Goal: Task Accomplishment & Management: Manage account settings

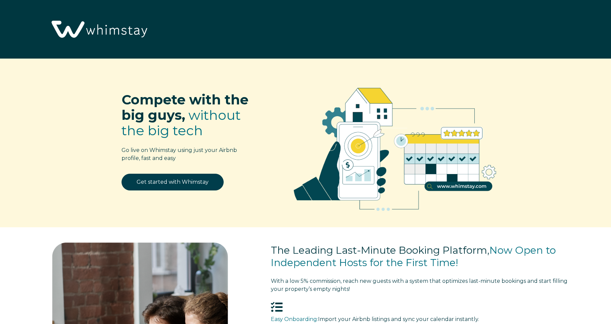
select select "US"
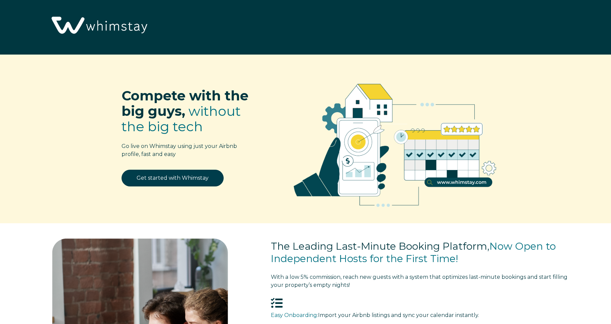
scroll to position [4, 0]
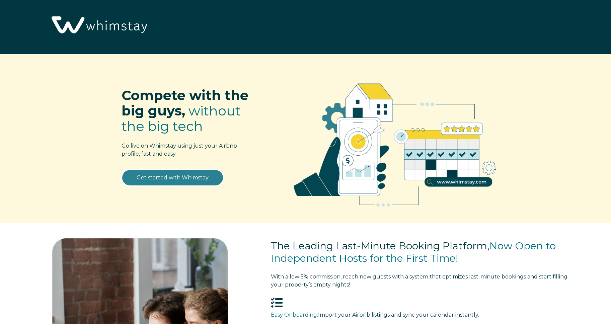
click at [185, 179] on link "Get started with Whimstay" at bounding box center [173, 177] width 102 height 17
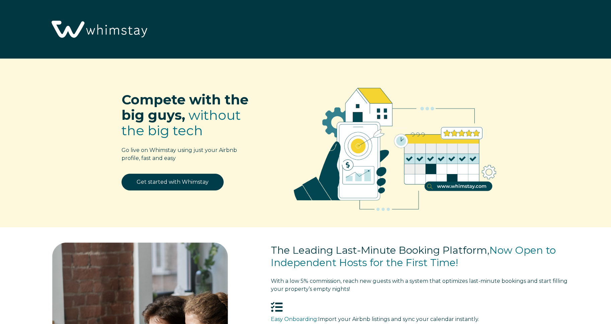
scroll to position [928, 0]
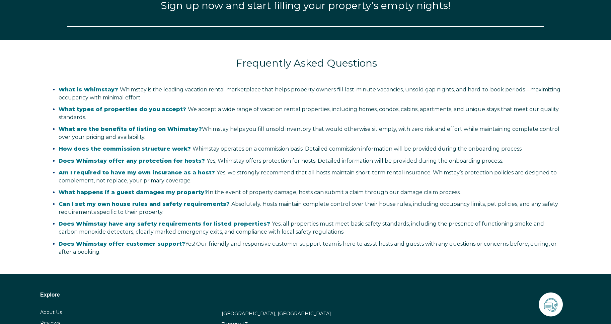
select select "US"
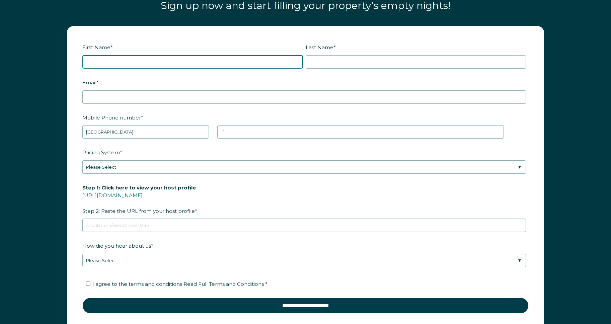
click at [103, 59] on input "First Name *" at bounding box center [192, 61] width 221 height 13
type input "[PERSON_NAME]"
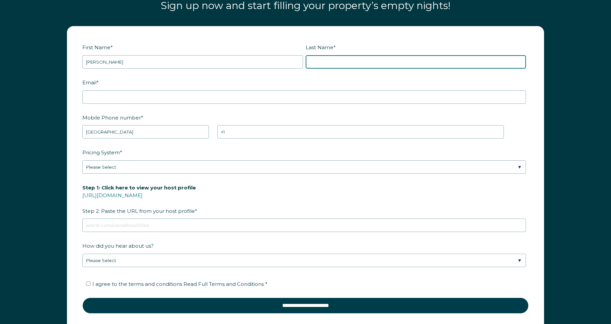
type input "Besabe"
type input "[EMAIL_ADDRESS][DOMAIN_NAME]"
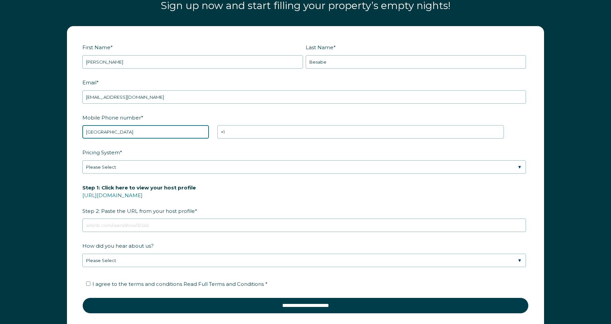
click at [140, 136] on select "* [GEOGRAPHIC_DATA] (‫[GEOGRAPHIC_DATA]‬‎) [GEOGRAPHIC_DATA] ([GEOGRAPHIC_DATA]…" at bounding box center [145, 131] width 127 height 13
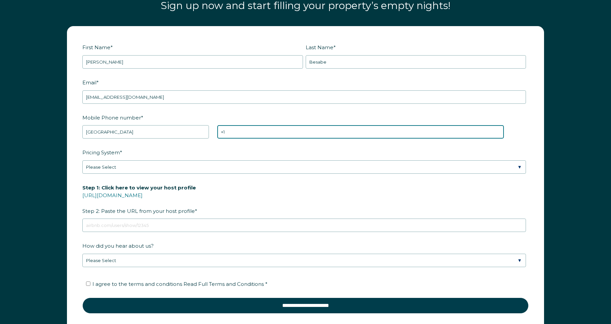
click at [273, 130] on input "+1" at bounding box center [360, 131] width 287 height 13
type input "[PHONE_NUMBER]"
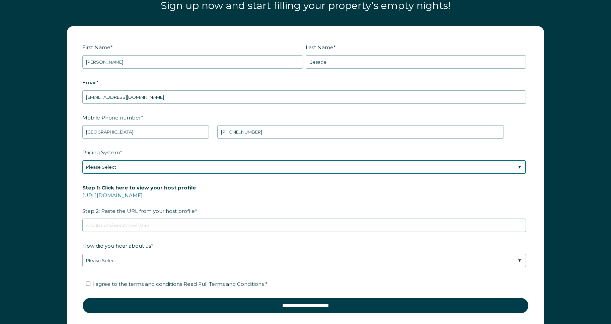
click at [171, 173] on select "Please Select Manual Airbnb Smart Pricing PriceLabs Wheelhouse Beyond Pricing 3…" at bounding box center [304, 166] width 444 height 13
select select "PriceLabs"
click at [82, 160] on select "Please Select Manual Airbnb Smart Pricing PriceLabs Wheelhouse Beyond Pricing 3…" at bounding box center [304, 166] width 444 height 13
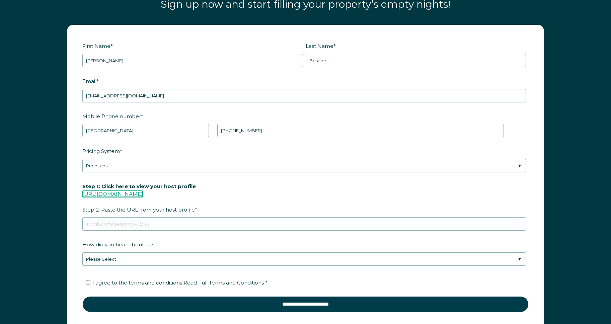
click at [143, 194] on link "[URL][DOMAIN_NAME]" at bounding box center [112, 194] width 60 height 6
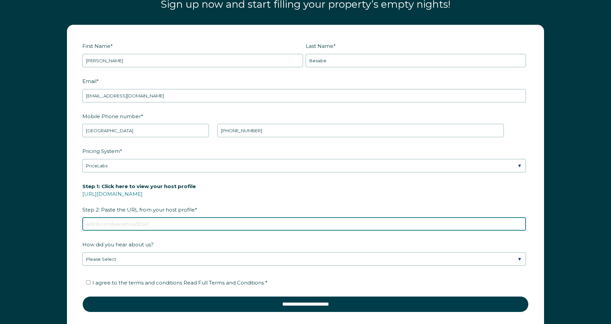
click at [196, 220] on input "Step 1: Click here to view your host profile https://www.airbnb.com/users/show/…" at bounding box center [304, 223] width 444 height 13
click at [126, 222] on input "Step 1: Click here to view your host profile https://www.airbnb.com/users/show/…" at bounding box center [304, 223] width 444 height 13
paste input "https://www.airbnb.com/users/show/4124498"
type input "https://www.airbnb.com/users/show/4124498"
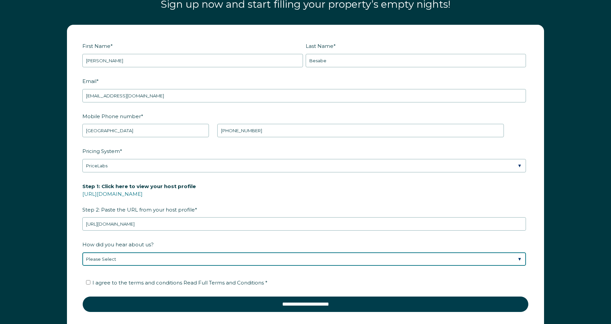
click at [125, 258] on select "Please Select Discovered Whimstay at an event or conference Found Whimstay thro…" at bounding box center [304, 259] width 444 height 13
select select "Event or Conference"
click at [82, 253] on select "Please Select Discovered Whimstay at an event or conference Found Whimstay thro…" at bounding box center [304, 259] width 444 height 13
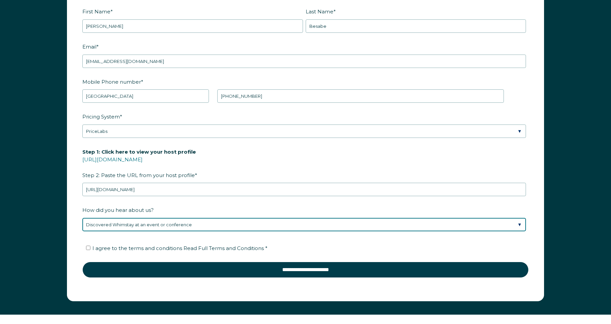
scroll to position [1023, 0]
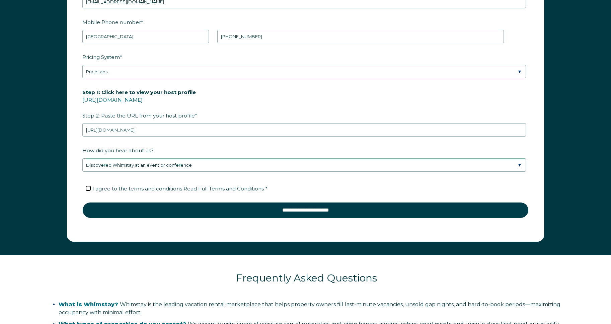
click at [89, 189] on input "I agree to the terms and conditions Read Full Terms and Conditions *" at bounding box center [88, 188] width 4 height 4
checkbox input "true"
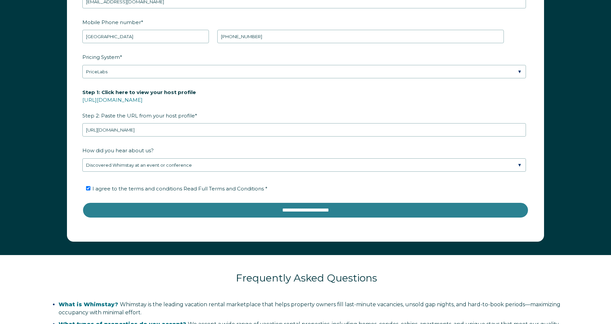
click at [131, 211] on input "**********" at bounding box center [305, 210] width 446 height 16
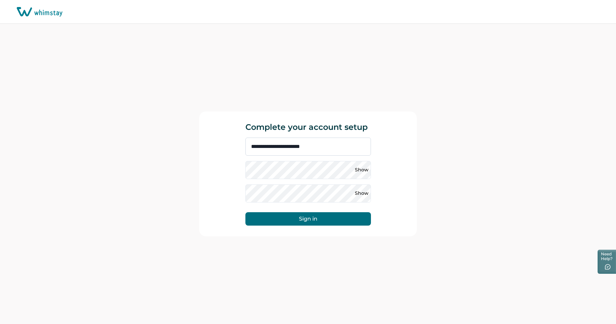
click at [277, 143] on input "**********" at bounding box center [308, 147] width 126 height 18
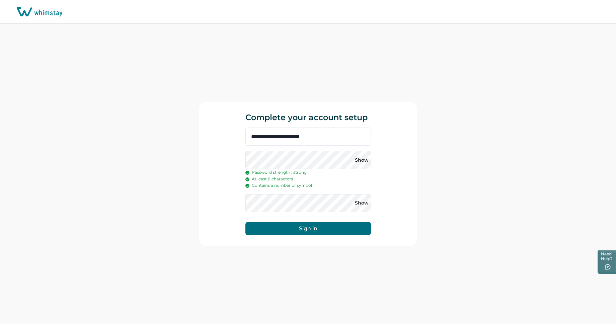
click at [250, 229] on button "Sign in" at bounding box center [308, 228] width 126 height 13
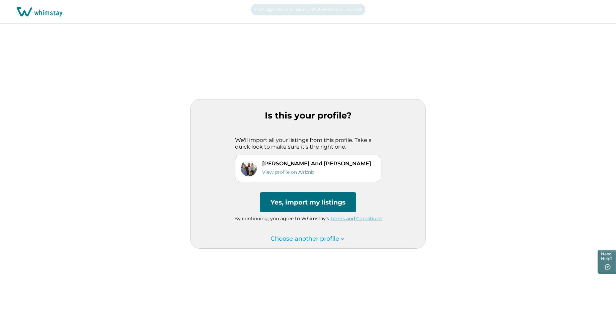
click at [304, 203] on button "Yes, import my listings" at bounding box center [308, 202] width 96 height 20
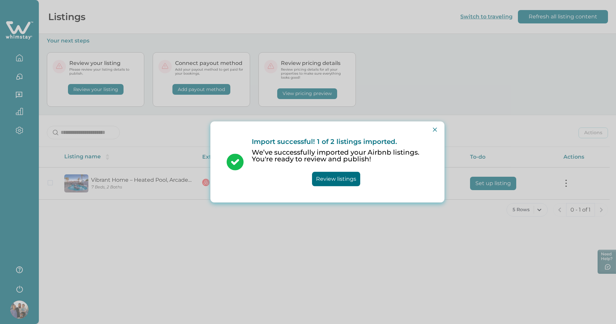
click at [344, 184] on button "Review listings" at bounding box center [336, 179] width 48 height 14
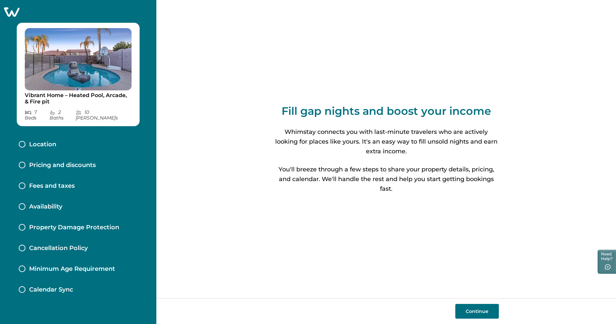
click at [471, 316] on button "Continue" at bounding box center [477, 311] width 44 height 15
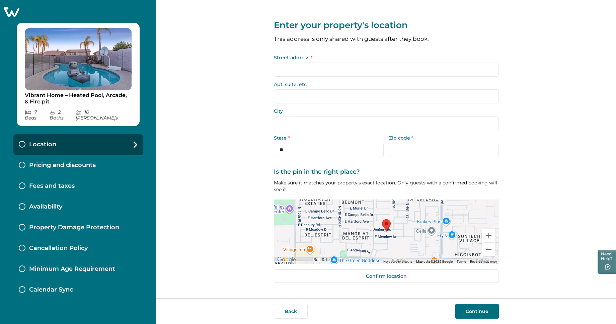
click at [313, 71] on input "Street address *" at bounding box center [386, 70] width 225 height 14
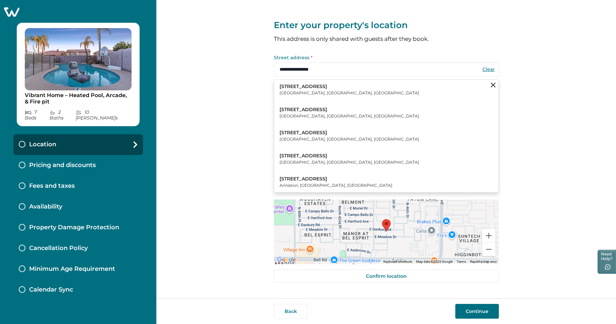
click at [333, 89] on button "4443 E Danbury Rd Phoenix, AZ, USA" at bounding box center [386, 90] width 224 height 20
type input "**********"
type input "*******"
select select "**"
type input "*****"
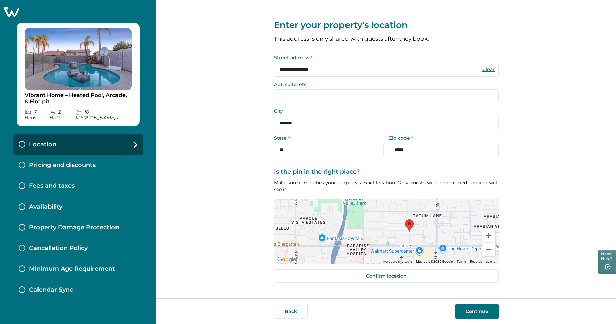
click at [484, 314] on button "Continue" at bounding box center [477, 311] width 44 height 15
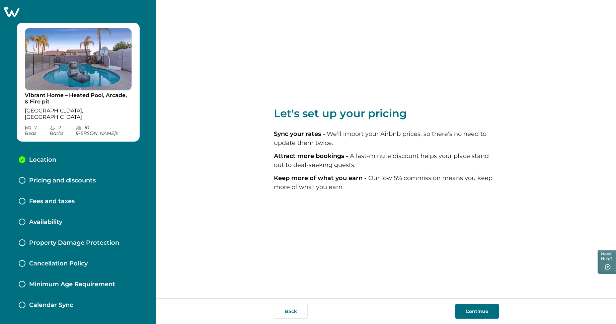
click at [486, 307] on button "Continue" at bounding box center [477, 311] width 44 height 15
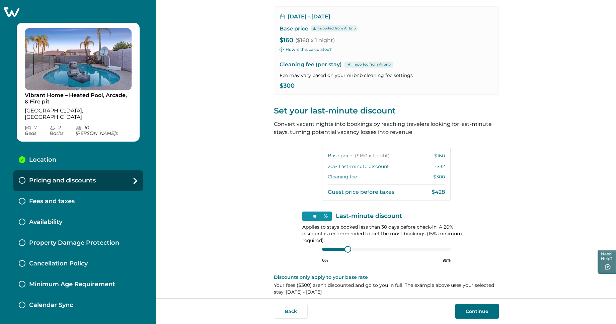
scroll to position [59, 0]
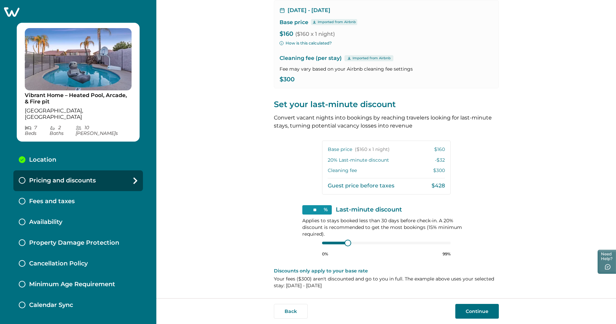
click at [480, 314] on button "Continue" at bounding box center [477, 311] width 44 height 15
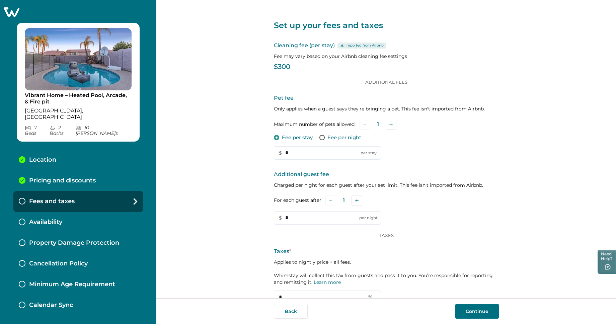
drag, startPoint x: 291, startPoint y: 151, endPoint x: 271, endPoint y: 149, distance: 19.9
click at [271, 149] on div "Set up your fees and taxes Cleaning fee (per stay) Imported from Airbnb Fee may…" at bounding box center [386, 149] width 460 height 298
type input "**"
drag, startPoint x: 281, startPoint y: 216, endPoint x: 271, endPoint y: 214, distance: 9.7
click at [271, 214] on div "Set up your fees and taxes Cleaning fee (per stay) Imported from Airbnb Fee may…" at bounding box center [386, 149] width 460 height 298
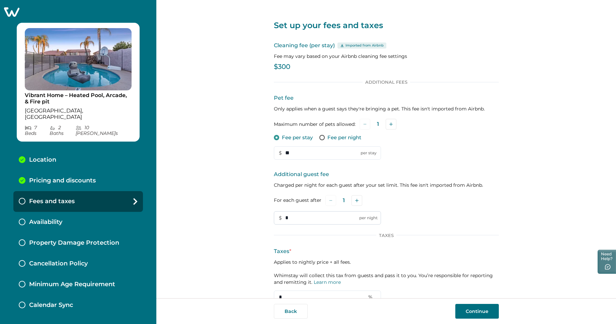
drag, startPoint x: 295, startPoint y: 219, endPoint x: 274, endPoint y: 217, distance: 20.9
click at [274, 217] on input "*" at bounding box center [327, 217] width 107 height 13
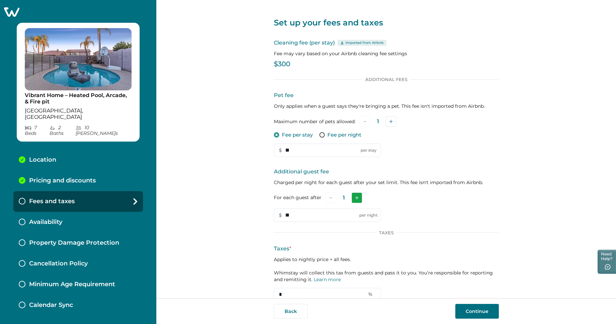
type input "**"
click at [355, 199] on icon "Add" at bounding box center [356, 197] width 3 height 3
click at [353, 199] on button "Add" at bounding box center [358, 198] width 11 height 11
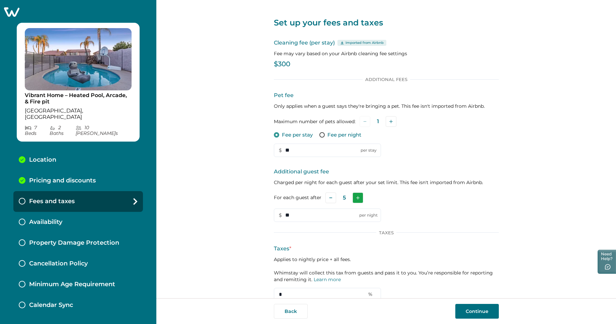
click at [353, 199] on button "Add" at bounding box center [358, 198] width 11 height 11
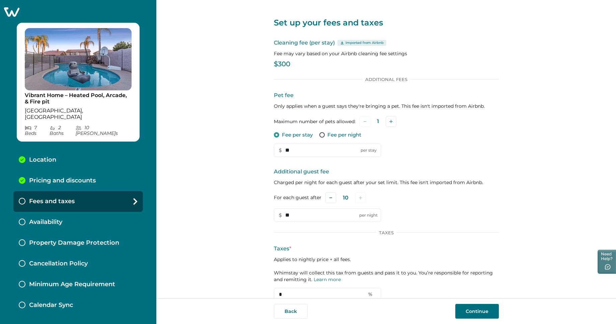
click at [320, 135] on span at bounding box center [322, 134] width 5 height 5
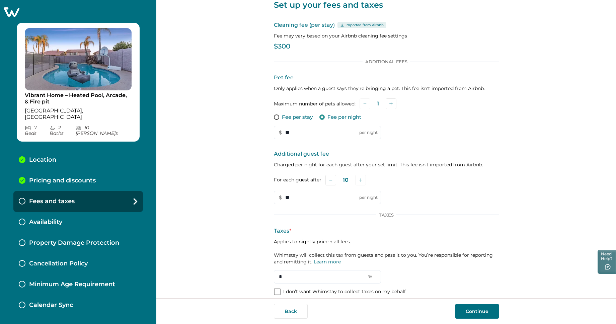
scroll to position [28, 0]
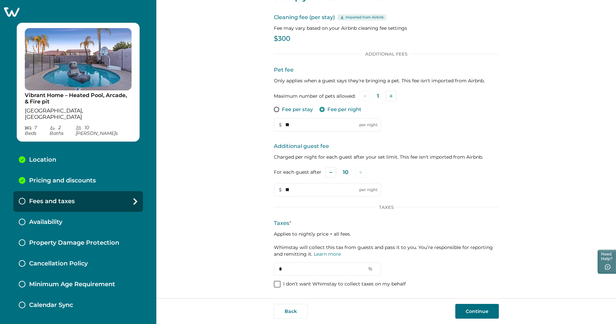
drag, startPoint x: 289, startPoint y: 268, endPoint x: 251, endPoint y: 262, distance: 39.1
click at [251, 262] on div "Set up your fees and taxes Cleaning fee (per stay) Imported from Airbnb Fee may…" at bounding box center [386, 149] width 460 height 298
type input "*****"
click at [480, 315] on button "Continue" at bounding box center [477, 311] width 44 height 15
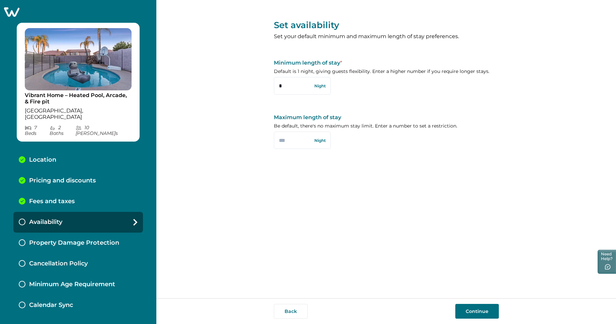
click at [475, 312] on button "Continue" at bounding box center [477, 311] width 44 height 15
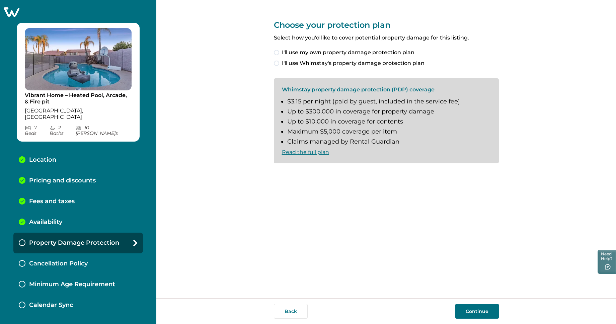
click at [279, 65] on label "I'll use Whimstay's property damage protection plan" at bounding box center [386, 63] width 225 height 8
click at [276, 175] on span at bounding box center [276, 174] width 5 height 5
click at [481, 312] on button "Continue" at bounding box center [477, 311] width 44 height 15
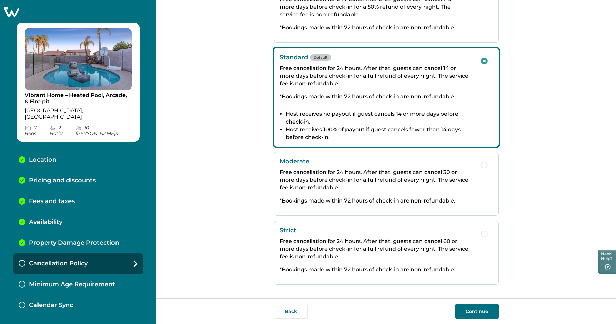
scroll to position [68, 0]
click at [480, 312] on button "Continue" at bounding box center [477, 311] width 44 height 15
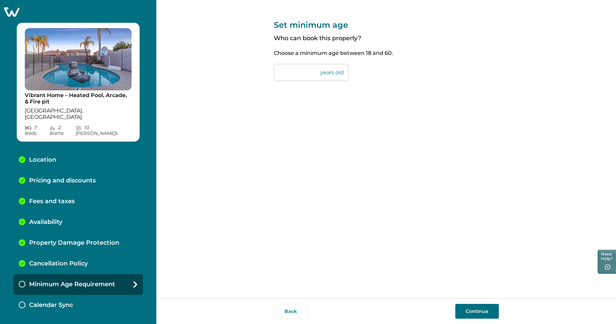
drag, startPoint x: 293, startPoint y: 74, endPoint x: 255, endPoint y: 69, distance: 38.5
click at [255, 69] on div "Set minimum age Who can book this property? Choose a minimum age between 18 and…" at bounding box center [386, 149] width 460 height 298
type input "**"
click at [476, 310] on button "Continue" at bounding box center [477, 311] width 44 height 15
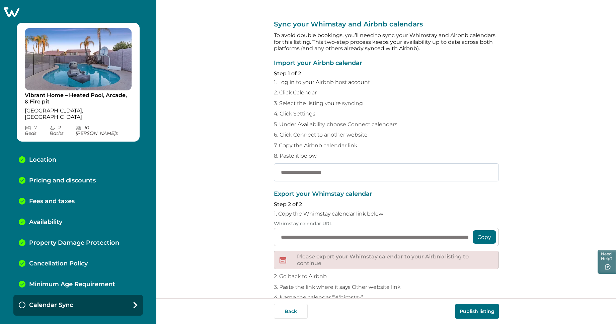
click at [324, 169] on input "text" at bounding box center [386, 172] width 225 height 18
paste input "**********"
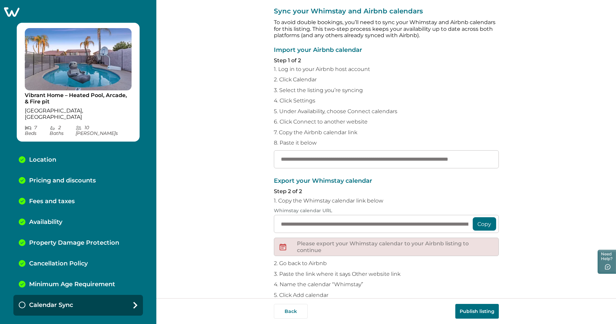
scroll to position [22, 0]
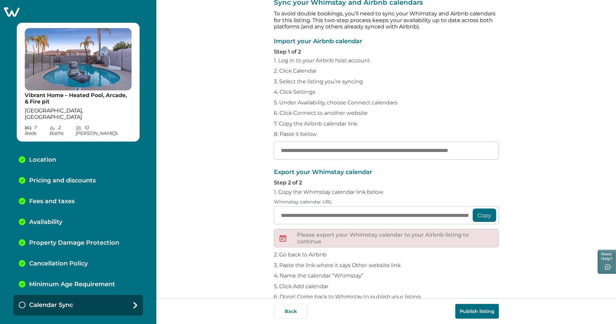
type input "**********"
click at [481, 216] on button "Copy" at bounding box center [484, 215] width 23 height 13
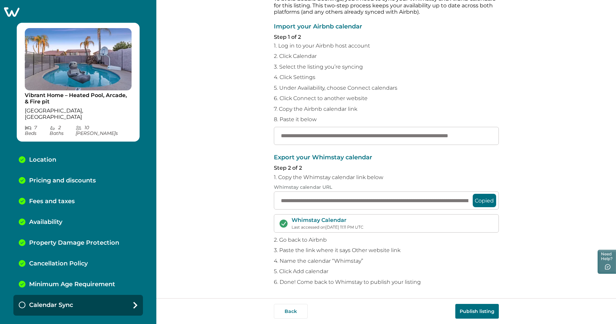
scroll to position [37, 0]
click at [486, 314] on button "Publish listing" at bounding box center [477, 311] width 44 height 15
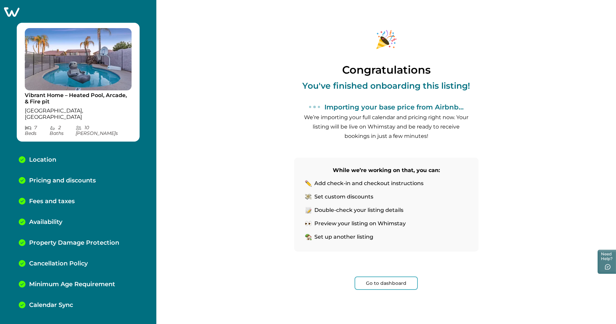
click at [393, 287] on button "Go to dashboard" at bounding box center [386, 283] width 63 height 13
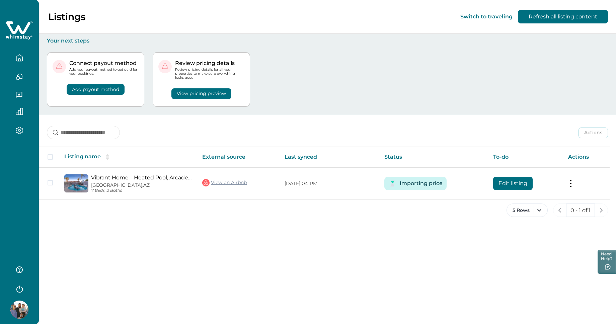
click at [416, 251] on div "Listings Switch to traveling Refresh all listing content Your next steps Connec…" at bounding box center [327, 162] width 577 height 324
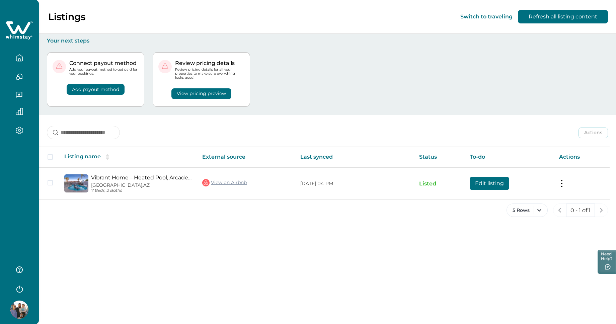
click at [20, 60] on icon "button" at bounding box center [19, 57] width 7 height 7
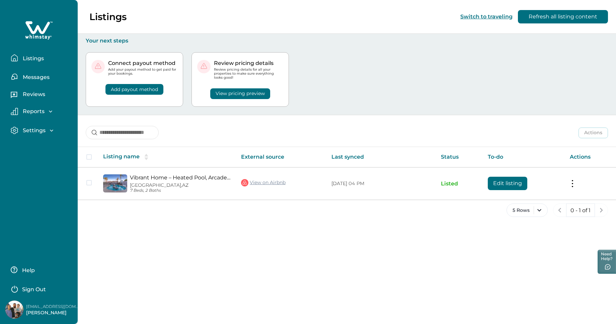
click at [311, 248] on div "Listings Switch to traveling Refresh all listing content Your next steps Connec…" at bounding box center [347, 162] width 539 height 324
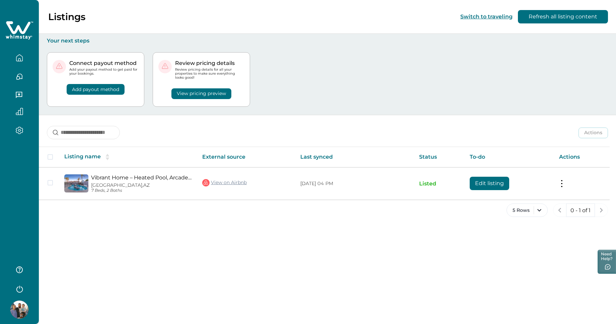
click at [14, 33] on icon at bounding box center [18, 27] width 24 height 13
click at [20, 59] on icon "button" at bounding box center [19, 57] width 7 height 7
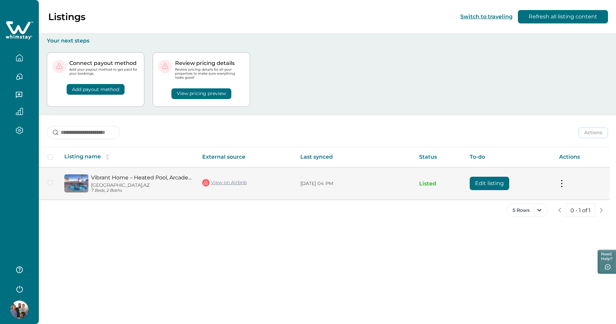
click at [573, 186] on td "Actions View listing on Whimstay Unlist listing View listing details" at bounding box center [582, 183] width 56 height 32
click at [566, 186] on td "Actions View listing on Whimstay Unlist listing View listing details" at bounding box center [582, 183] width 56 height 32
click at [560, 184] on button at bounding box center [561, 183] width 5 height 7
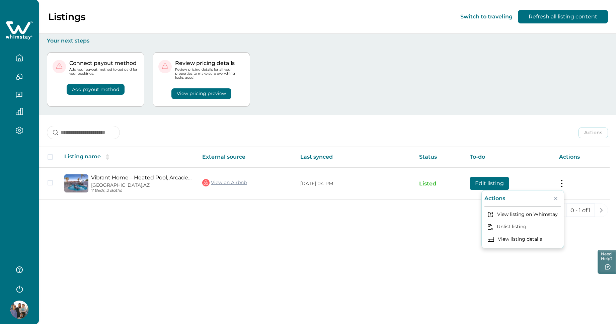
click at [599, 165] on th "Actions" at bounding box center [582, 157] width 56 height 20
click at [16, 54] on icon "button" at bounding box center [19, 57] width 7 height 7
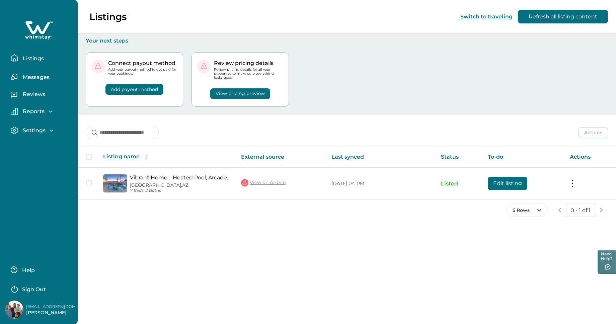
click at [156, 240] on div "Listings Switch to traveling Refresh all listing content Your next steps Connec…" at bounding box center [347, 162] width 539 height 324
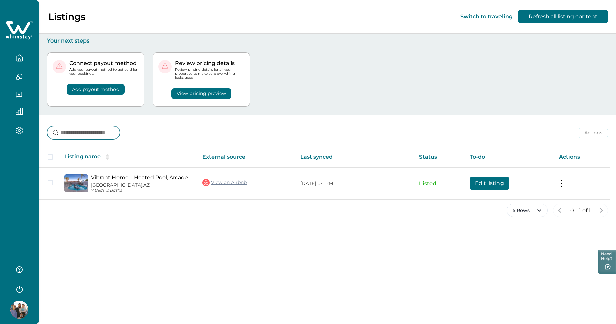
click at [87, 131] on input at bounding box center [83, 132] width 73 height 13
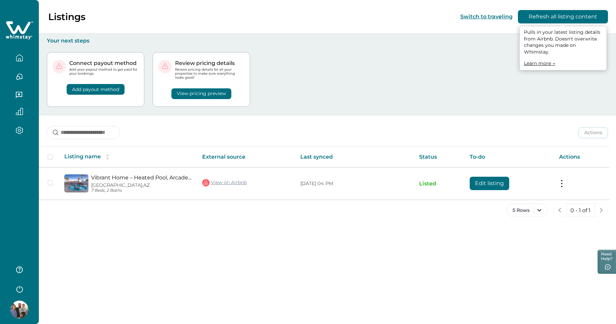
click at [545, 14] on button "Refresh all listing content" at bounding box center [563, 16] width 90 height 13
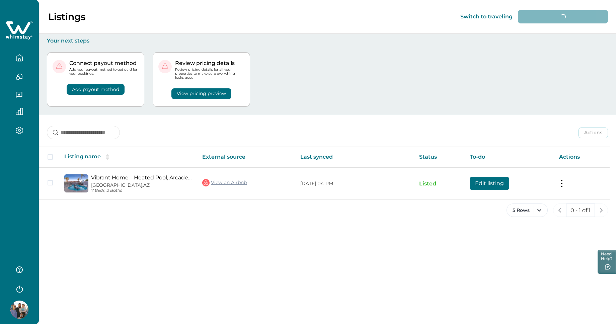
click at [67, 18] on p "Listings" at bounding box center [66, 16] width 37 height 11
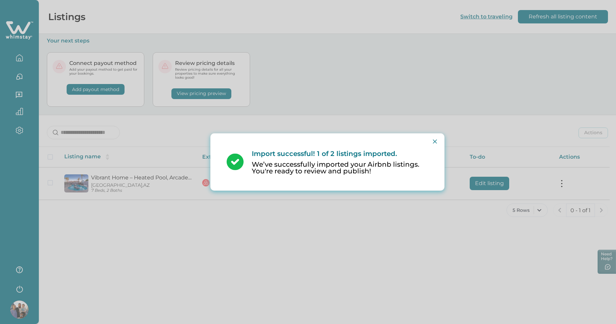
click at [23, 32] on div "Import successful! 1 of 2 listings imported. We’ve successfully imported your A…" at bounding box center [308, 162] width 616 height 324
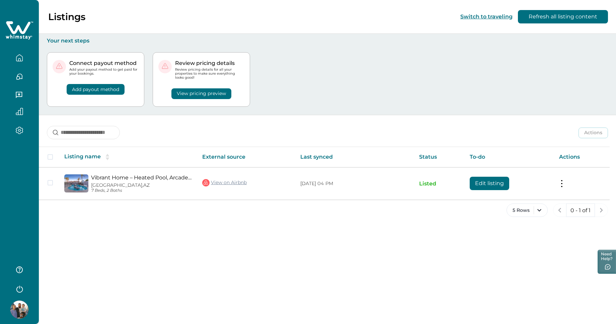
click at [23, 32] on icon at bounding box center [18, 27] width 24 height 13
click at [21, 311] on img at bounding box center [19, 310] width 18 height 18
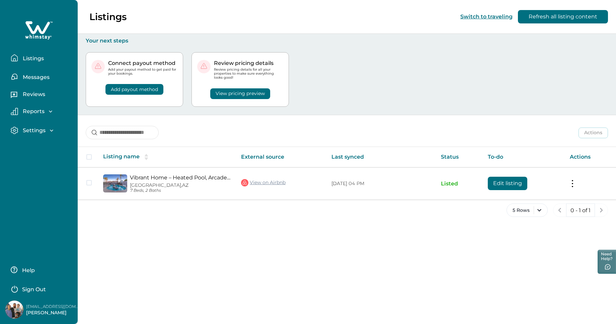
click at [56, 312] on p "[PERSON_NAME]" at bounding box center [53, 313] width 54 height 7
click at [15, 307] on img at bounding box center [14, 310] width 18 height 18
click at [36, 128] on p "Settings" at bounding box center [33, 130] width 25 height 7
click at [29, 111] on p "Reports" at bounding box center [33, 111] width 24 height 7
click at [30, 91] on p "Reviews" at bounding box center [33, 94] width 24 height 7
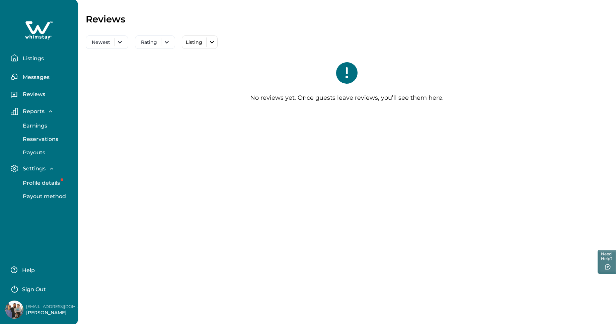
click at [42, 62] on button "Listings" at bounding box center [42, 57] width 62 height 13
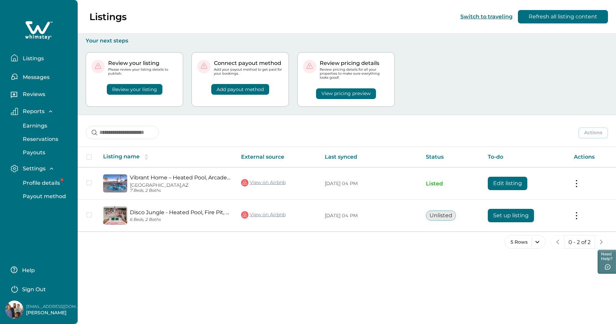
click at [136, 92] on div "Review your listing" at bounding box center [134, 85] width 86 height 19
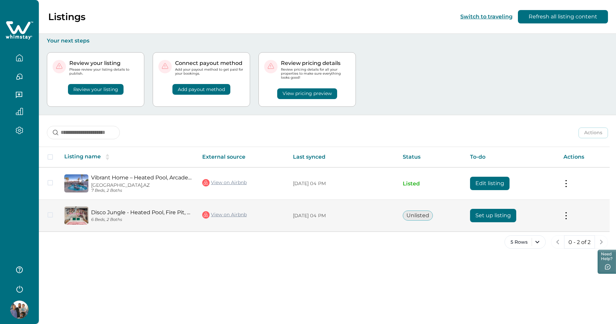
click at [487, 218] on button "Set up listing" at bounding box center [493, 215] width 46 height 13
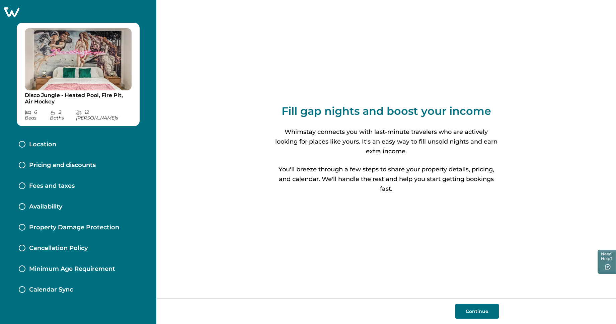
click at [480, 312] on button "Continue" at bounding box center [477, 311] width 44 height 15
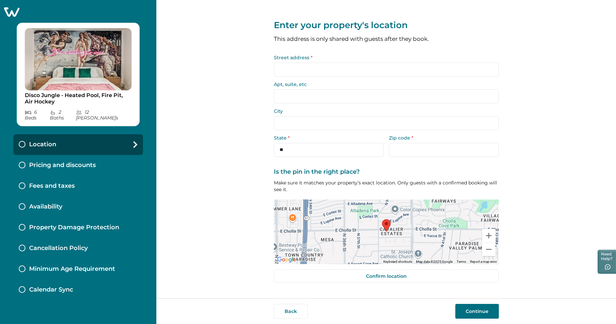
click at [305, 74] on input "Street address *" at bounding box center [386, 70] width 225 height 14
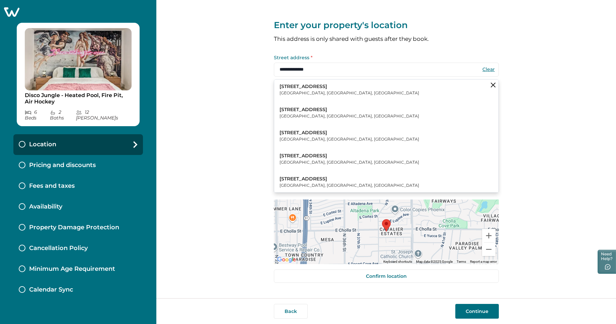
click at [325, 89] on p "3825 East Cholla Street" at bounding box center [350, 86] width 140 height 7
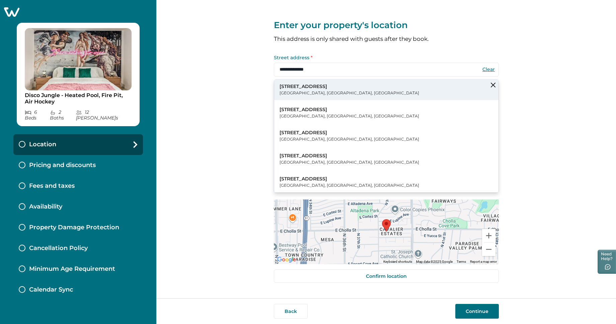
type input "**********"
type input "*******"
select select "**"
type input "*****"
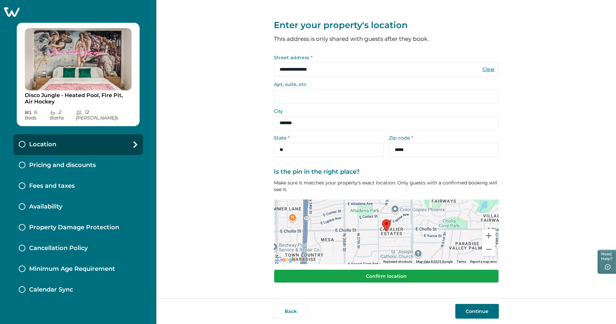
click at [406, 280] on button "Confirm location" at bounding box center [386, 276] width 225 height 13
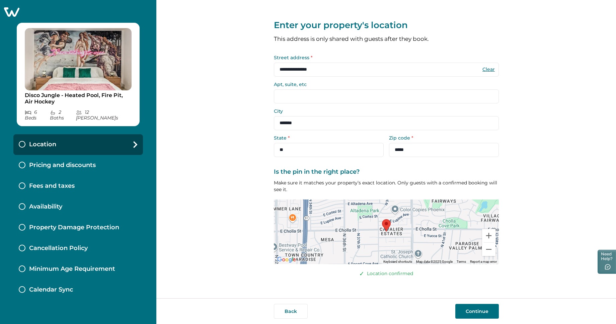
click at [477, 314] on button "Continue" at bounding box center [477, 311] width 44 height 15
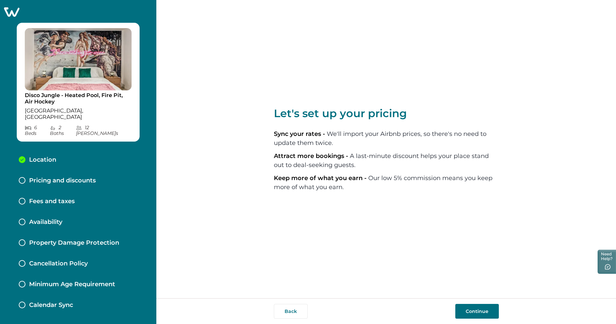
click at [486, 317] on button "Continue" at bounding box center [477, 311] width 44 height 15
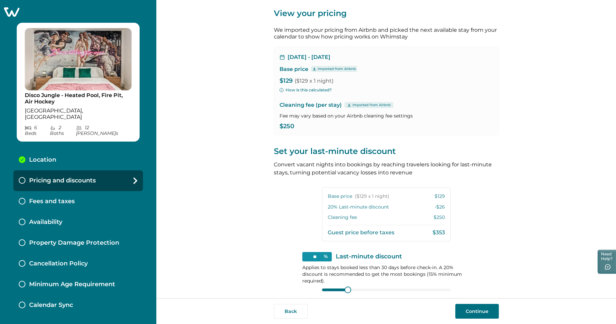
scroll to position [12, 0]
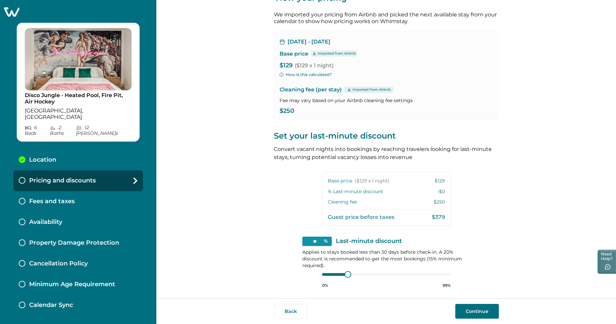
scroll to position [33, 0]
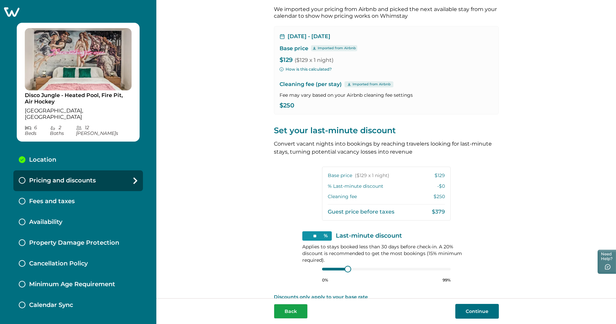
click at [302, 306] on button "Back" at bounding box center [291, 311] width 34 height 15
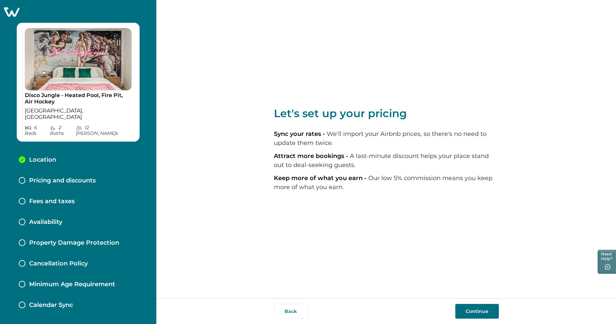
click at [469, 311] on button "Continue" at bounding box center [477, 311] width 44 height 15
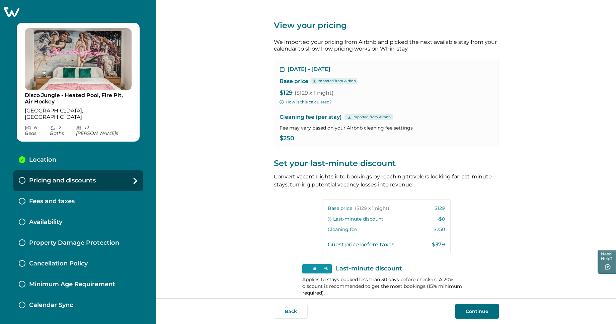
click at [295, 102] on button "How is this calculated?" at bounding box center [306, 102] width 52 height 6
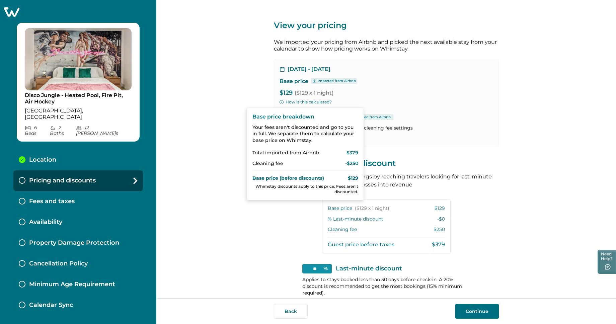
click at [300, 223] on div "View your pricing We imported your pricing from Airbnb and picked the next avai…" at bounding box center [386, 178] width 225 height 357
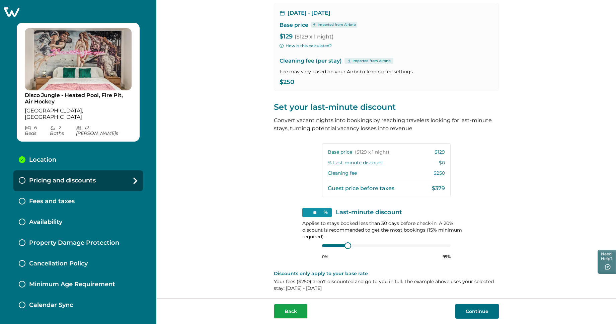
scroll to position [59, 0]
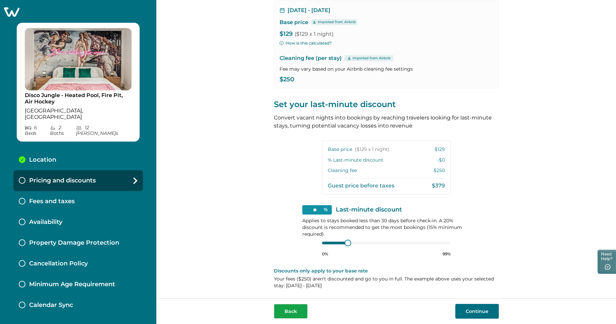
click at [293, 311] on button "Back" at bounding box center [291, 311] width 34 height 15
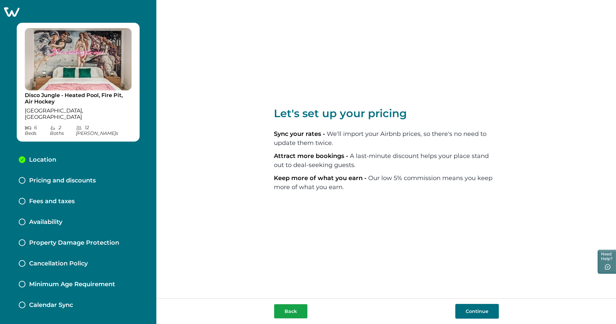
click at [289, 308] on button "Back" at bounding box center [291, 311] width 34 height 15
select select "**"
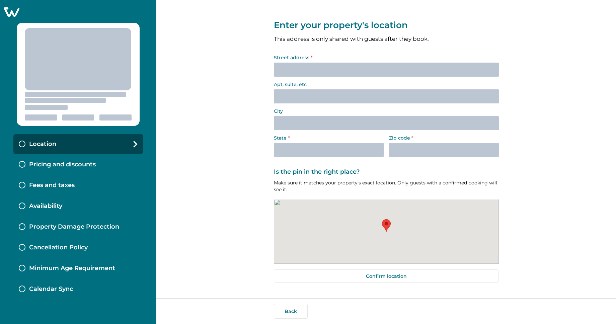
select select "**"
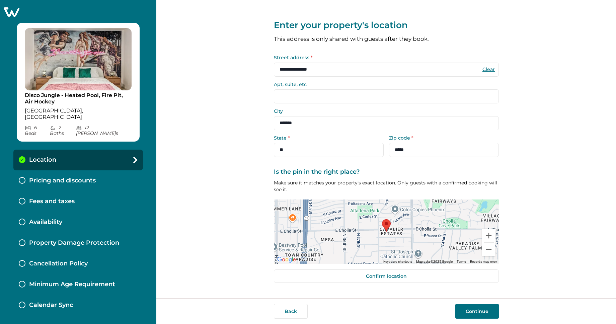
click at [334, 72] on input "**********" at bounding box center [386, 70] width 225 height 14
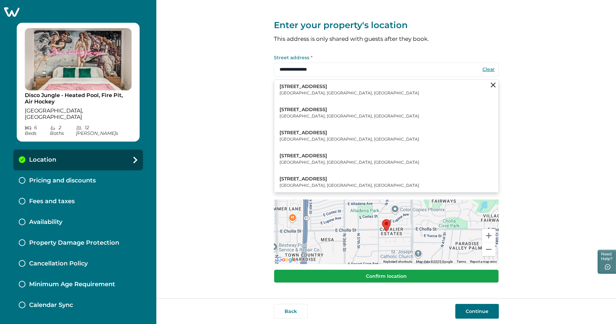
click at [389, 278] on button "Confirm location" at bounding box center [386, 276] width 225 height 13
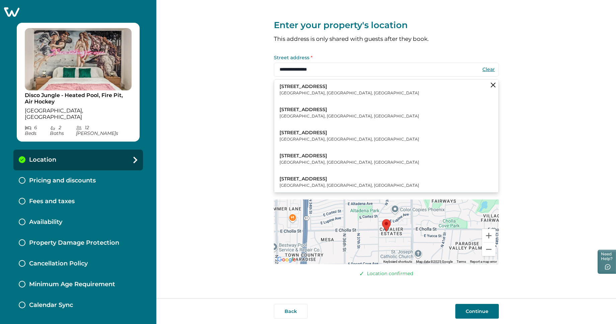
click at [528, 263] on div "**********" at bounding box center [386, 149] width 460 height 298
click at [484, 311] on button "Continue" at bounding box center [477, 311] width 44 height 15
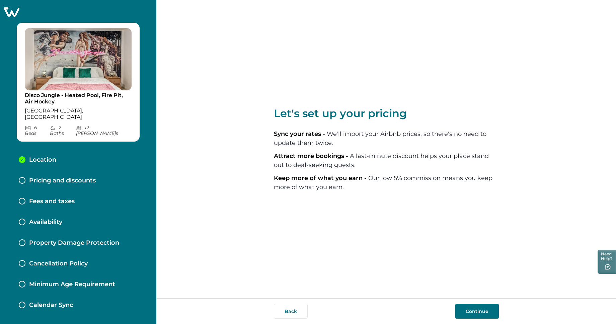
click at [481, 312] on button "Continue" at bounding box center [477, 311] width 44 height 15
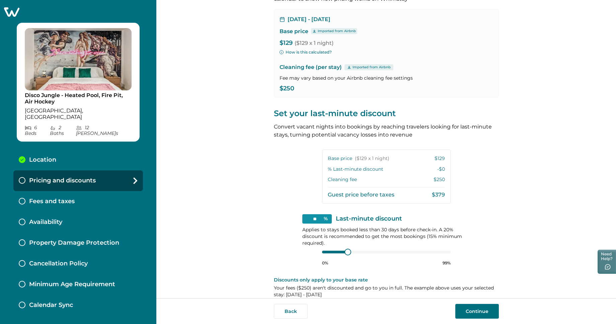
scroll to position [59, 0]
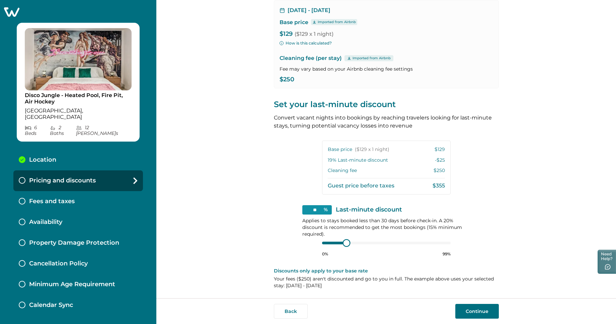
type input "**"
click at [347, 246] on div at bounding box center [348, 243] width 6 height 6
click at [491, 313] on button "Continue" at bounding box center [477, 311] width 44 height 15
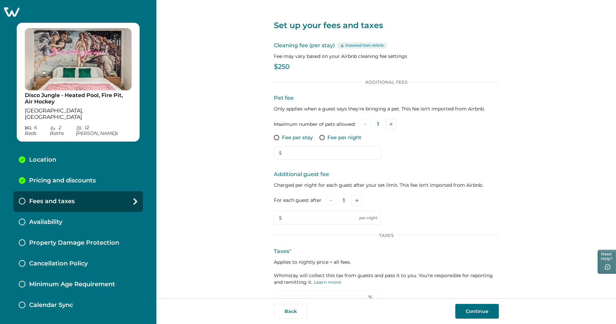
click at [320, 138] on span at bounding box center [322, 137] width 5 height 5
click at [323, 157] on input "text" at bounding box center [327, 152] width 107 height 13
type input "**"
click at [316, 215] on input "text" at bounding box center [327, 217] width 107 height 13
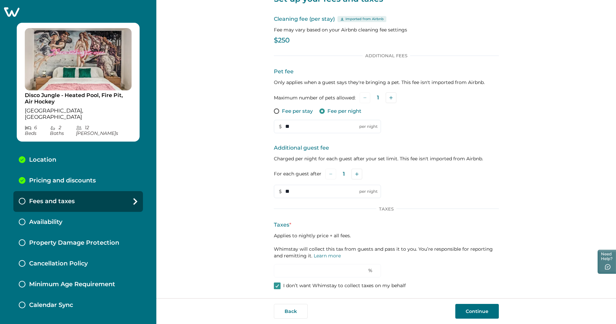
scroll to position [28, 0]
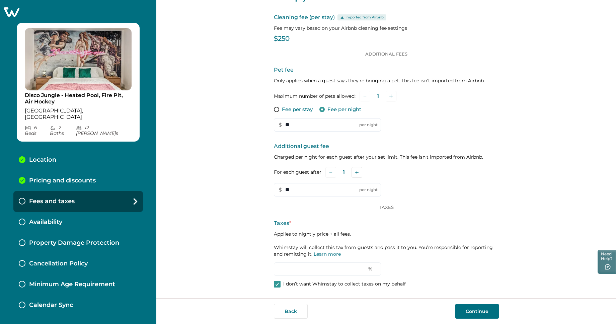
type input "**"
click at [333, 196] on input "**" at bounding box center [327, 189] width 107 height 13
click at [276, 285] on icon at bounding box center [277, 284] width 4 height 3
click at [282, 265] on input "*" at bounding box center [327, 269] width 107 height 13
type input "*****"
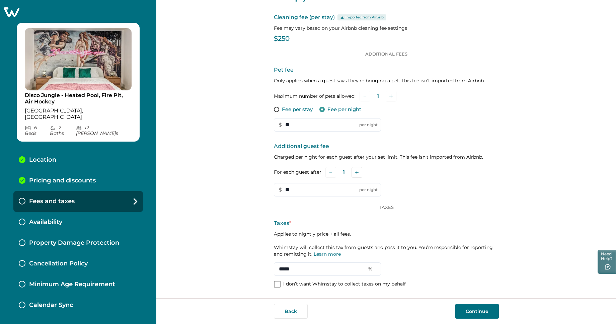
click at [482, 315] on button "Continue" at bounding box center [477, 311] width 44 height 15
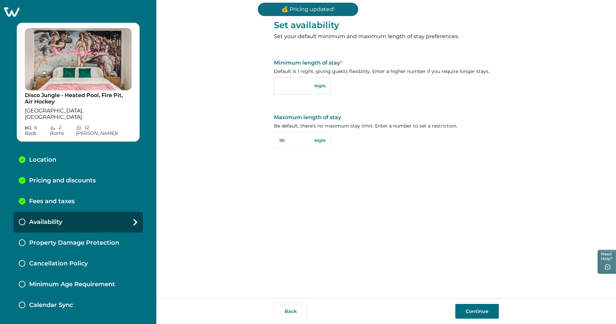
click at [296, 90] on input "text" at bounding box center [302, 85] width 57 height 17
type input "*"
click at [471, 311] on button "Continue" at bounding box center [477, 311] width 44 height 15
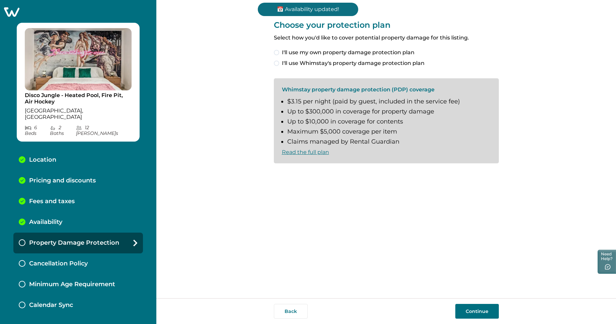
click at [278, 63] on span at bounding box center [276, 63] width 5 height 5
click at [275, 174] on span at bounding box center [276, 174] width 5 height 5
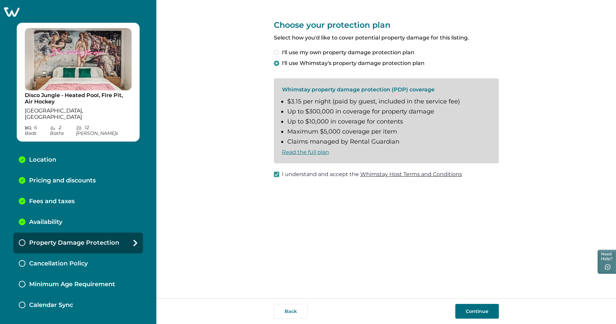
click at [472, 310] on button "Continue" at bounding box center [477, 311] width 44 height 15
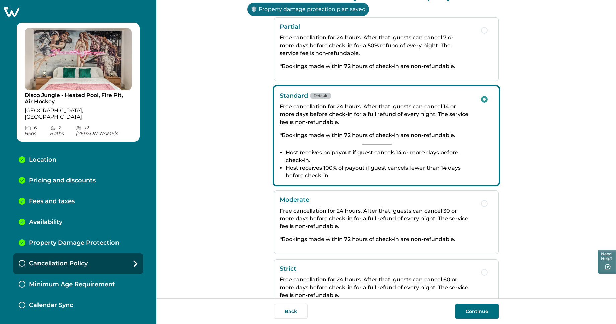
scroll to position [68, 0]
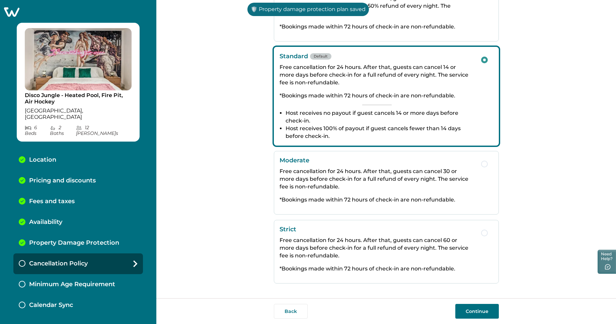
click at [483, 313] on button "Continue" at bounding box center [477, 311] width 44 height 15
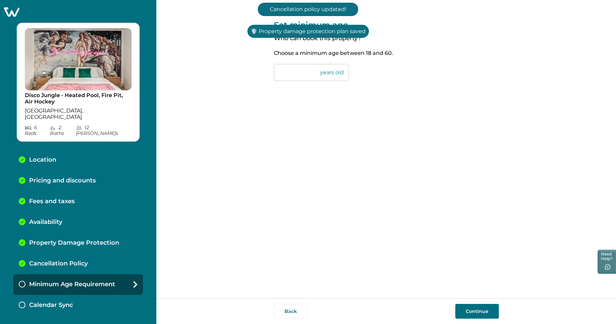
drag, startPoint x: 289, startPoint y: 70, endPoint x: 244, endPoint y: 65, distance: 45.6
click at [244, 65] on div "Set minimum age Who can book this property? Choose a minimum age between 18 and…" at bounding box center [386, 149] width 460 height 298
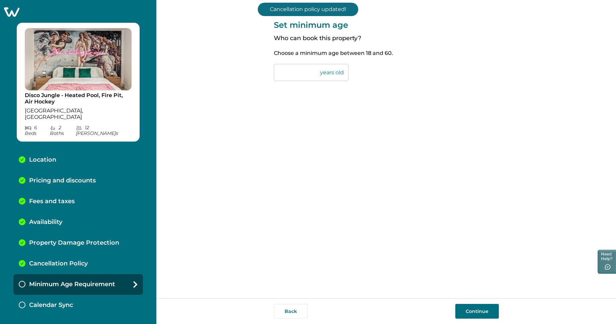
type input "**"
click at [476, 313] on button "Continue" at bounding box center [477, 311] width 44 height 15
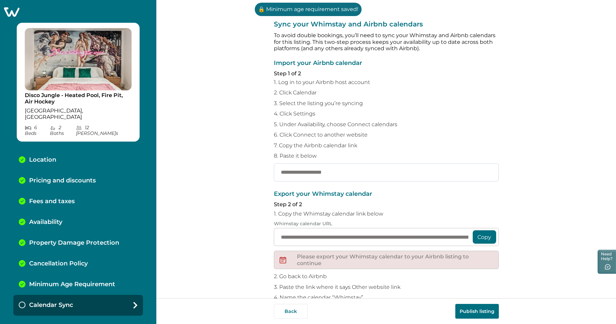
click at [318, 170] on input "text" at bounding box center [386, 172] width 225 height 18
click at [334, 171] on input "text" at bounding box center [386, 172] width 225 height 18
paste input "**********"
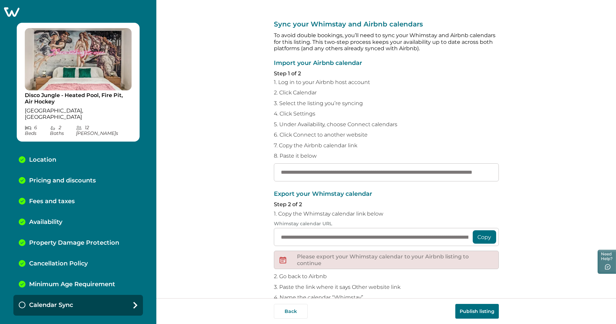
scroll to position [0, 69]
type input "**********"
click at [485, 241] on button "Copy" at bounding box center [484, 236] width 23 height 13
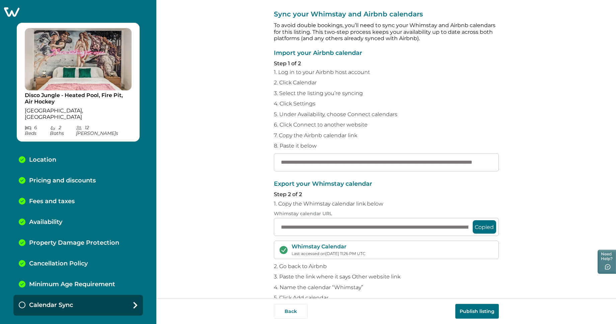
scroll to position [37, 0]
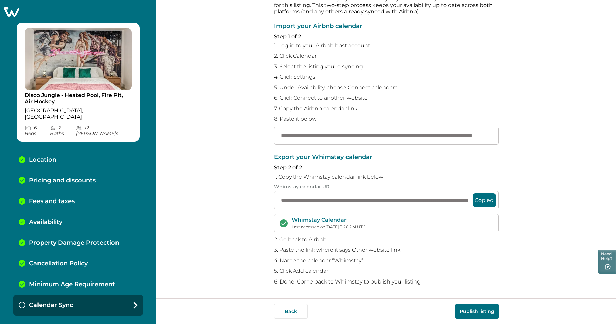
click at [480, 309] on button "Publish listing" at bounding box center [477, 311] width 44 height 15
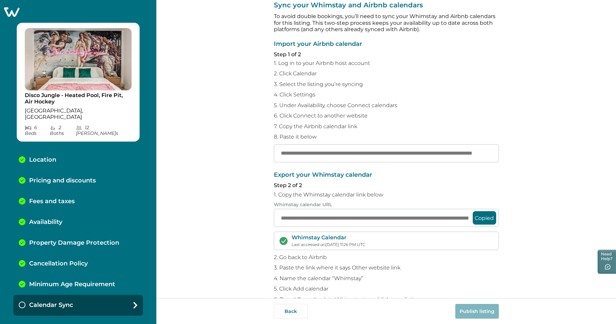
scroll to position [21, 0]
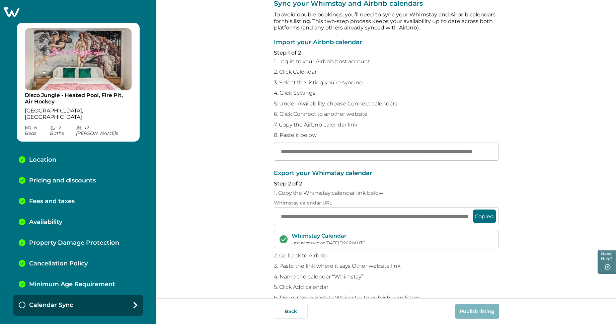
scroll to position [1, 0]
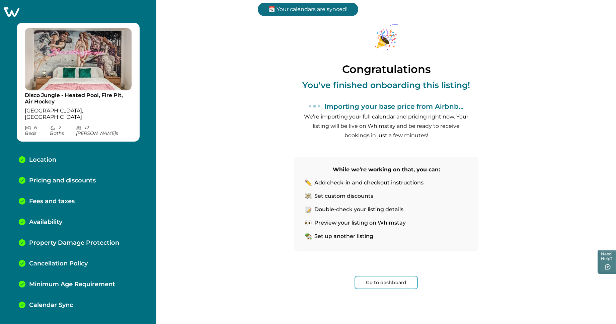
click at [400, 284] on button "Go to dashboard" at bounding box center [386, 282] width 63 height 13
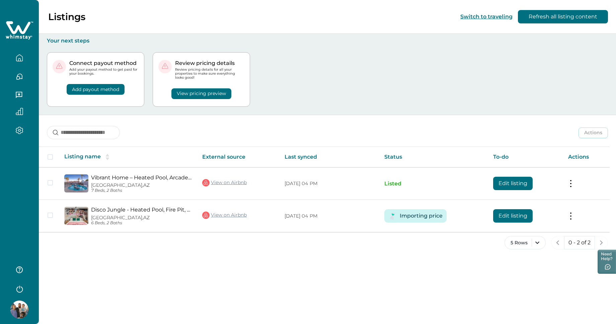
click at [183, 92] on button "View pricing preview" at bounding box center [201, 93] width 60 height 11
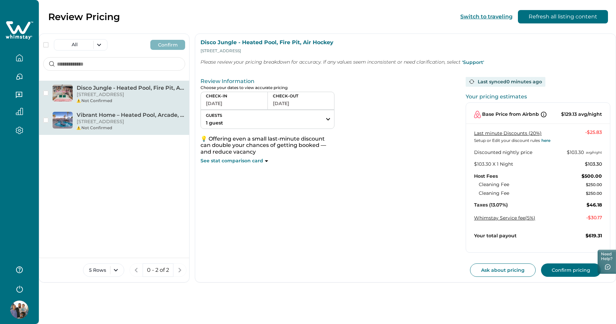
click at [125, 121] on p "[STREET_ADDRESS]" at bounding box center [131, 122] width 109 height 7
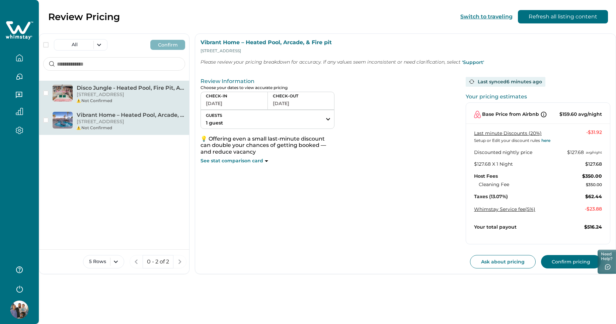
click at [121, 105] on div "Disco Jungle - Heated Pool, Fire Pit, Air Hockey 3825 E Cholla St, Phoenix, AZ,…" at bounding box center [114, 94] width 150 height 27
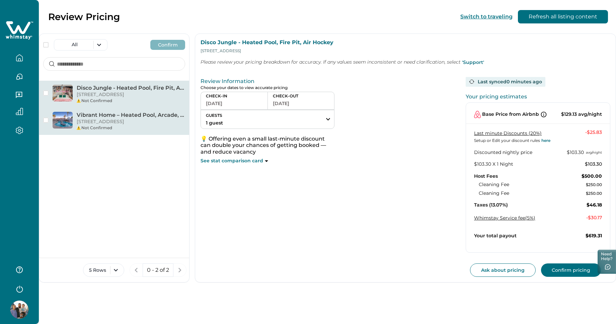
click at [121, 129] on div "Not Confirmed" at bounding box center [131, 128] width 109 height 6
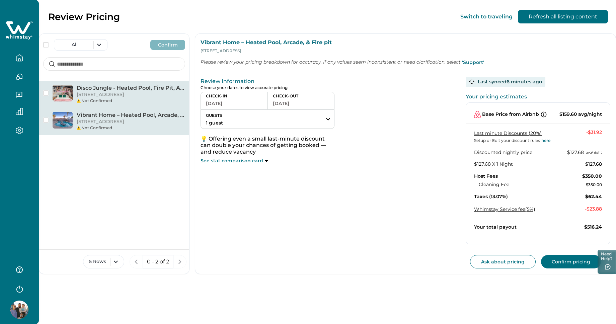
click at [115, 101] on div "Not Confirmed" at bounding box center [131, 101] width 109 height 6
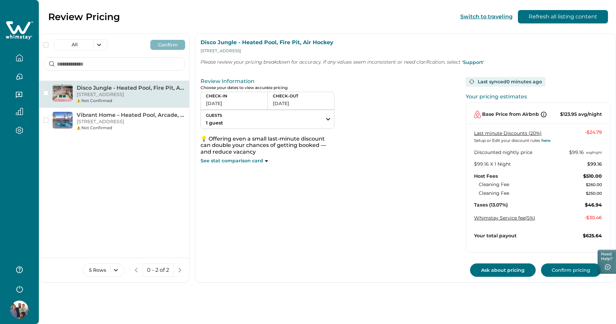
click at [488, 272] on button "Ask about pricing" at bounding box center [503, 270] width 66 height 13
drag, startPoint x: 605, startPoint y: 115, endPoint x: 557, endPoint y: 118, distance: 48.0
click at [557, 118] on div "Base Price from Airbnb $123.95 avg/night" at bounding box center [538, 110] width 144 height 15
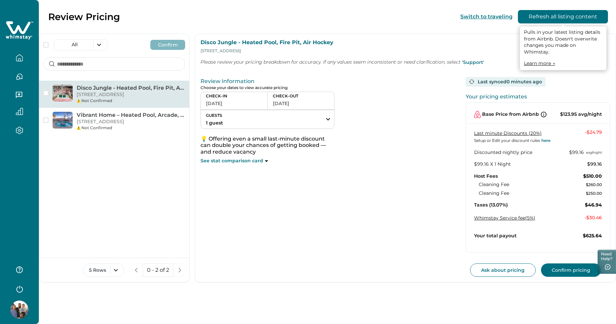
click at [540, 16] on button "Refresh all listing content" at bounding box center [563, 16] width 90 height 13
click at [558, 18] on button "Refresh all listing content" at bounding box center [563, 16] width 90 height 13
click at [574, 20] on button "Refresh all listing content" at bounding box center [563, 16] width 90 height 13
click at [544, 18] on button "Refresh all listing content" at bounding box center [563, 16] width 90 height 13
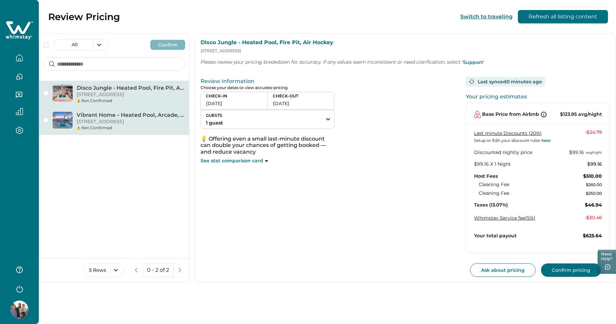
click at [125, 128] on div "Not Confirmed" at bounding box center [131, 128] width 109 height 6
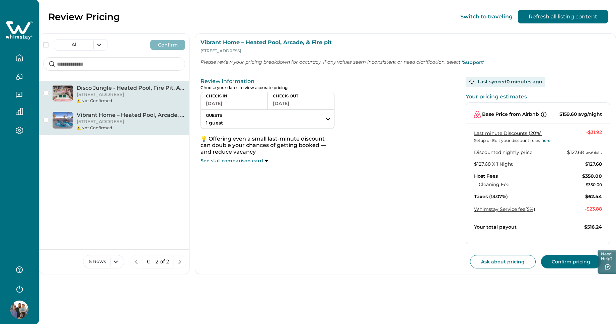
click at [97, 90] on p "Disco Jungle - Heated Pool, Fire Pit, Air Hockey" at bounding box center [131, 88] width 109 height 7
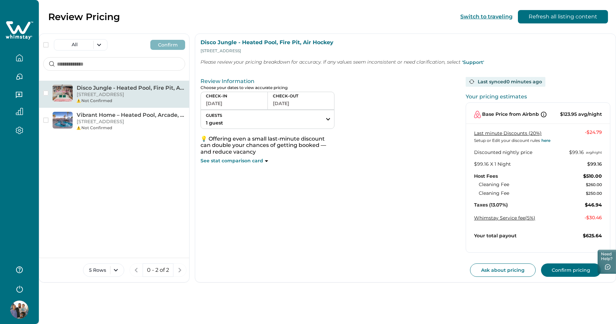
click at [328, 202] on div "Review Information Choose your dates to view accurate pricing CHECK-IN [DATE] C…" at bounding box center [327, 175] width 252 height 203
click at [20, 59] on icon "button" at bounding box center [19, 57] width 7 height 7
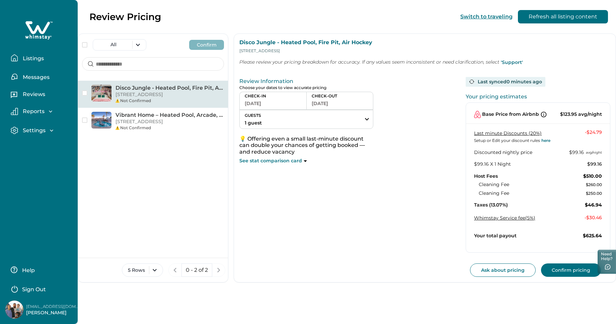
click at [31, 59] on p "Listings" at bounding box center [32, 58] width 23 height 7
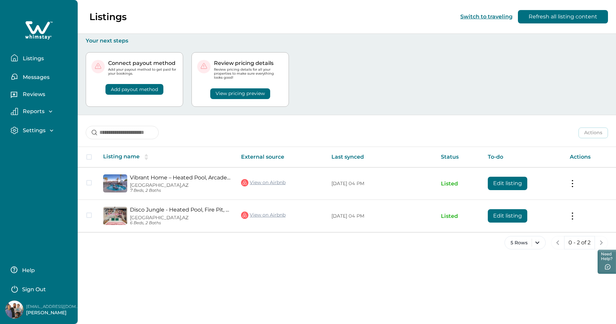
click at [88, 157] on tr "Listing name External source Last synced Status To-do Actions" at bounding box center [347, 157] width 539 height 20
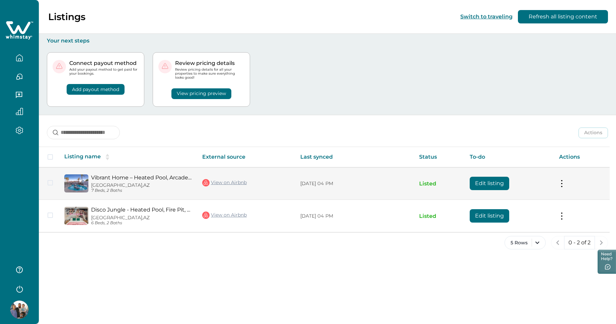
click at [52, 184] on span at bounding box center [50, 182] width 5 height 5
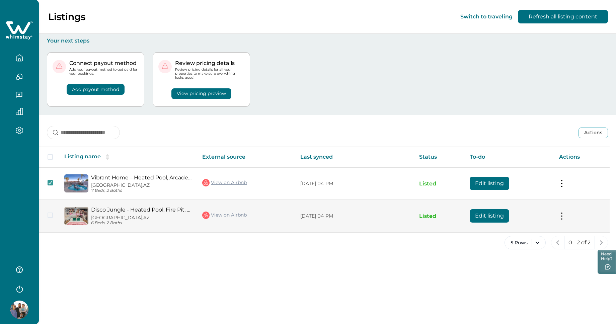
click at [50, 216] on span at bounding box center [50, 215] width 5 height 5
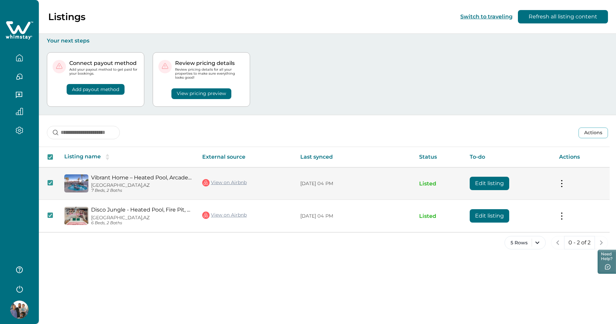
click at [561, 185] on button at bounding box center [561, 183] width 5 height 7
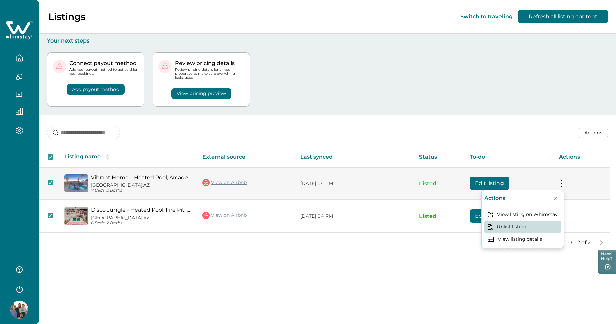
click at [529, 227] on button "Unlist listing" at bounding box center [523, 227] width 77 height 12
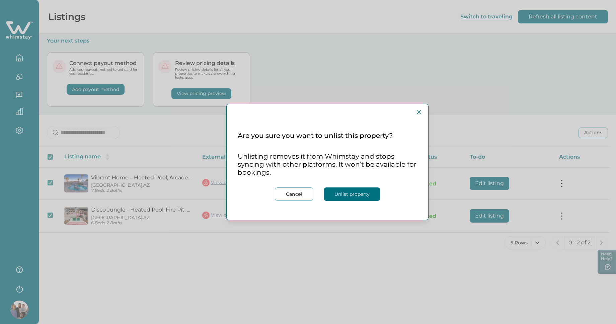
click at [348, 196] on button "Unlist property" at bounding box center [352, 194] width 57 height 13
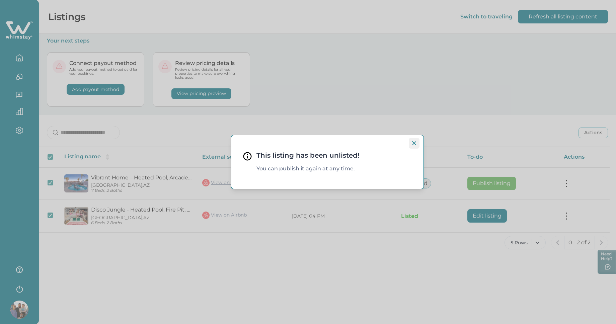
click at [417, 143] on button "Close" at bounding box center [414, 143] width 11 height 11
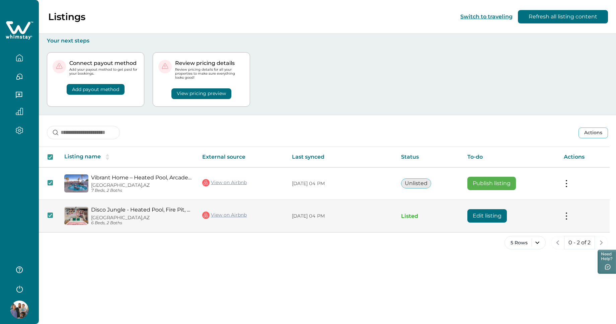
click at [569, 217] on button at bounding box center [566, 216] width 5 height 7
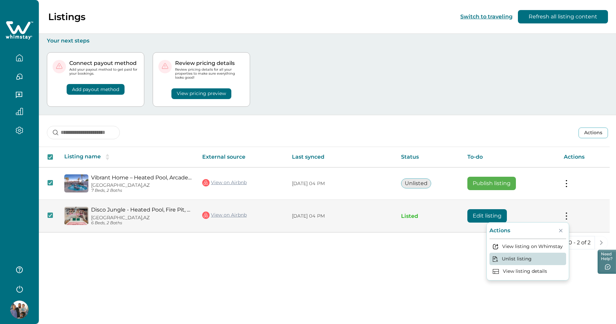
click at [514, 259] on button "Unlist listing" at bounding box center [528, 259] width 77 height 12
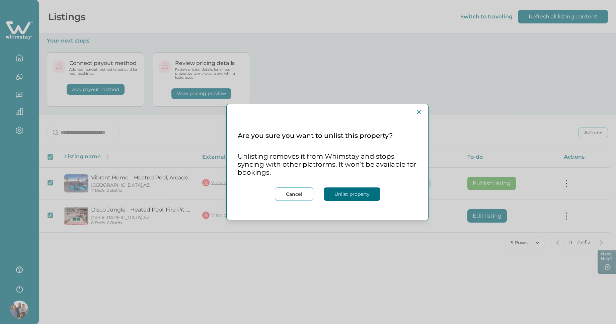
click at [365, 197] on button "Unlist property" at bounding box center [352, 194] width 57 height 13
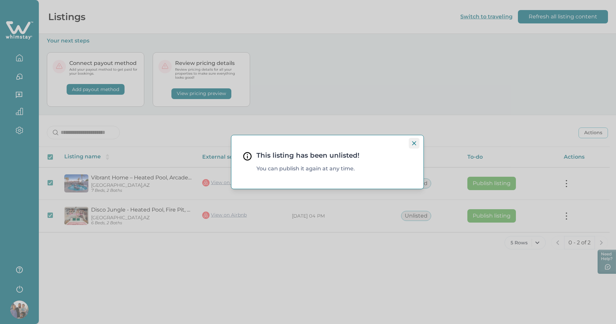
drag, startPoint x: 415, startPoint y: 144, endPoint x: 419, endPoint y: 145, distance: 3.5
click at [416, 144] on icon "Close" at bounding box center [414, 143] width 4 height 4
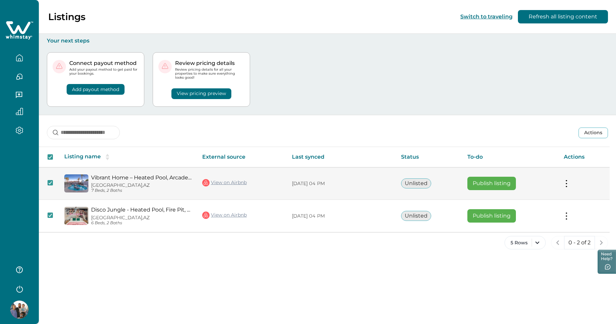
click at [568, 184] on button at bounding box center [566, 183] width 5 height 7
click at [546, 188] on td "Publish listing" at bounding box center [510, 183] width 96 height 32
